Goal: Task Accomplishment & Management: Manage account settings

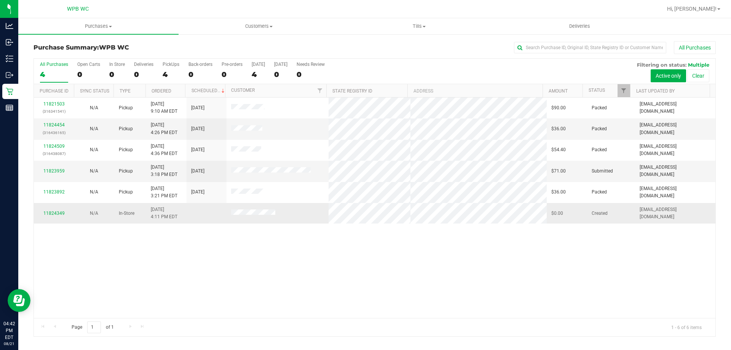
click at [58, 217] on div "11824349" at bounding box center [53, 213] width 31 height 7
click at [56, 212] on link "11824349" at bounding box center [53, 213] width 21 height 5
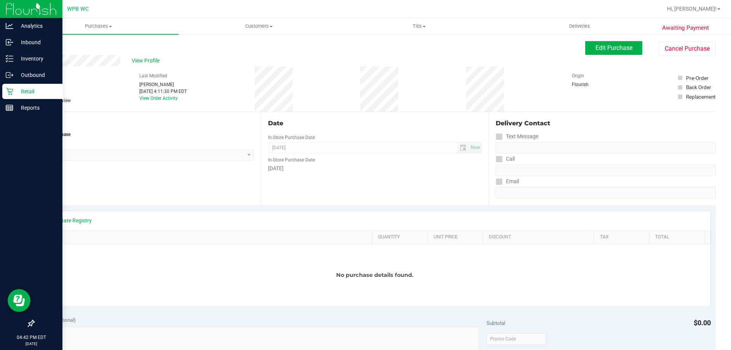
click at [9, 94] on icon at bounding box center [10, 92] width 8 height 8
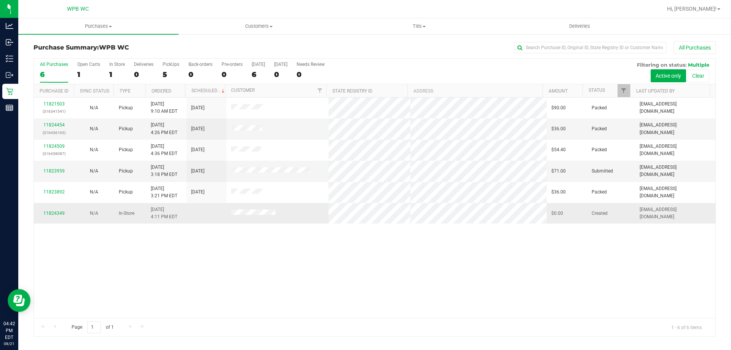
click at [54, 209] on td "11824349" at bounding box center [54, 213] width 40 height 21
click at [56, 214] on link "11824349" at bounding box center [53, 213] width 21 height 5
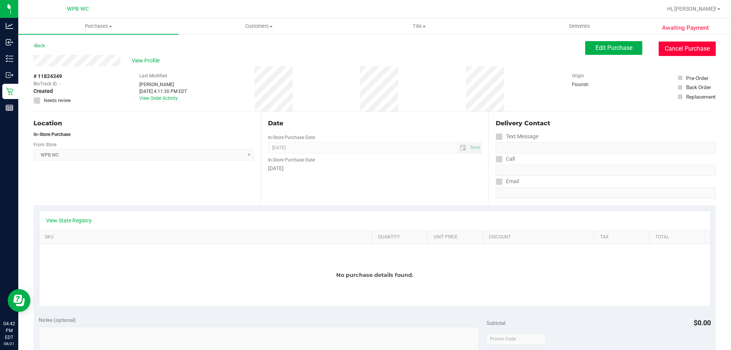
click at [690, 48] on button "Cancel Purchase" at bounding box center [687, 49] width 57 height 14
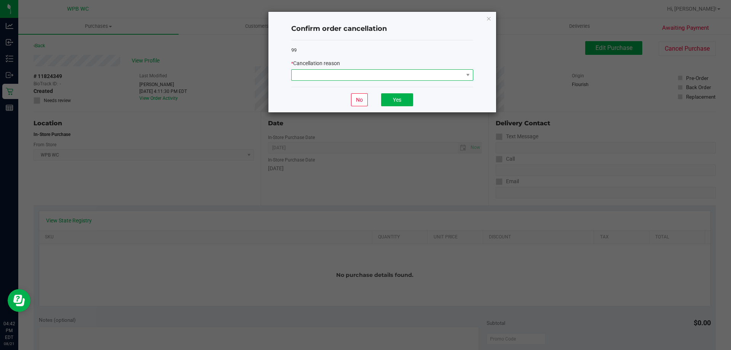
click at [445, 71] on span at bounding box center [378, 75] width 172 height 11
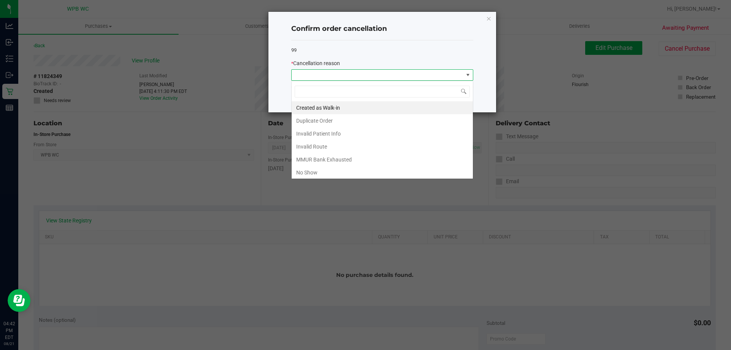
scroll to position [11, 182]
click at [342, 118] on li "Duplicate Order" at bounding box center [382, 120] width 181 height 13
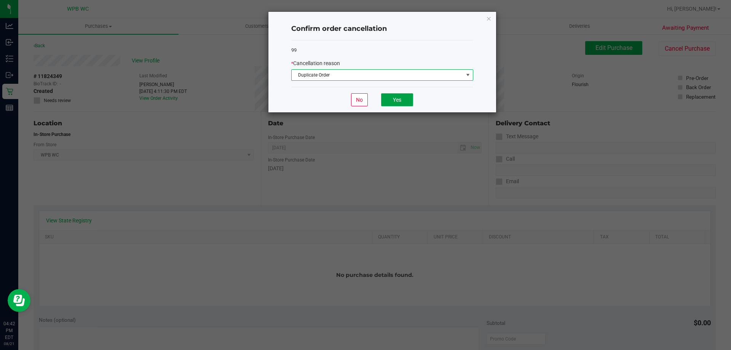
click at [398, 97] on button "Yes" at bounding box center [397, 99] width 32 height 13
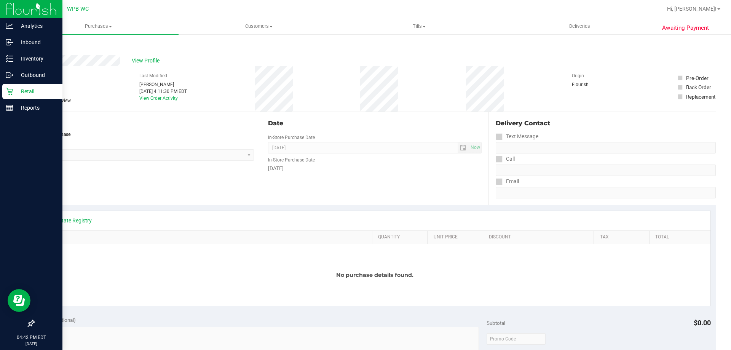
click at [14, 95] on p "Retail" at bounding box center [36, 91] width 46 height 9
